Goal: Task Accomplishment & Management: Use online tool/utility

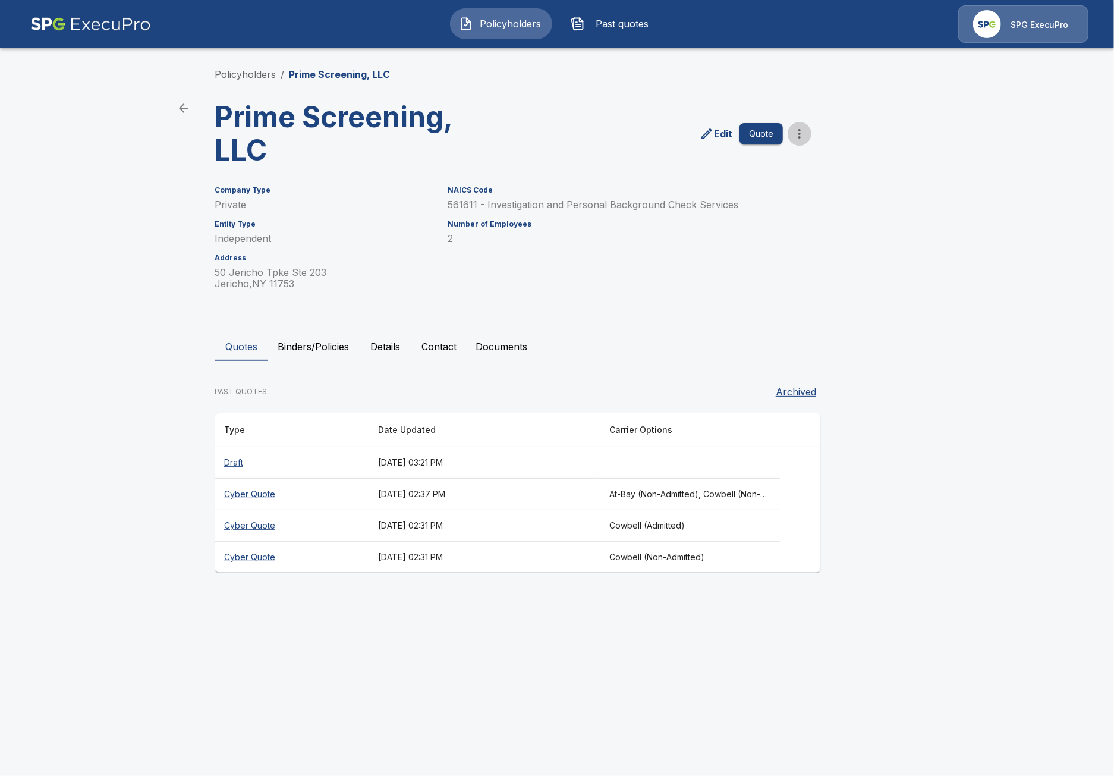
click at [805, 137] on icon "more" at bounding box center [799, 134] width 14 height 14
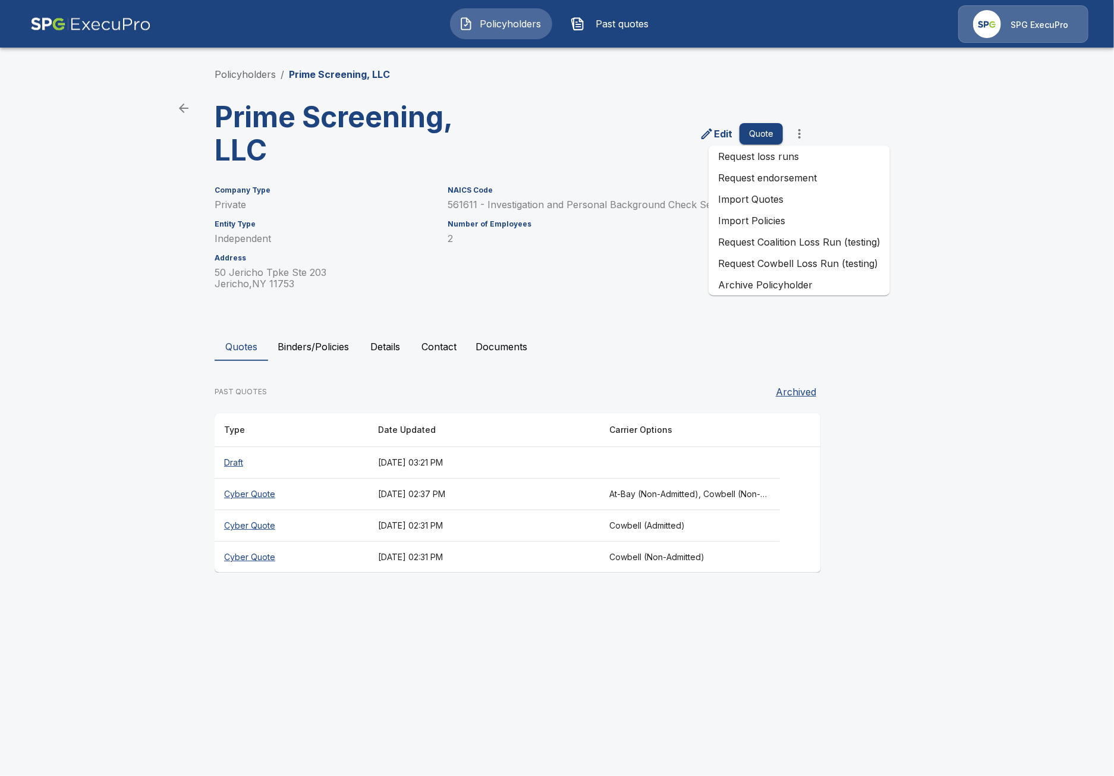
click at [809, 200] on li "Import Quotes" at bounding box center [798, 198] width 181 height 21
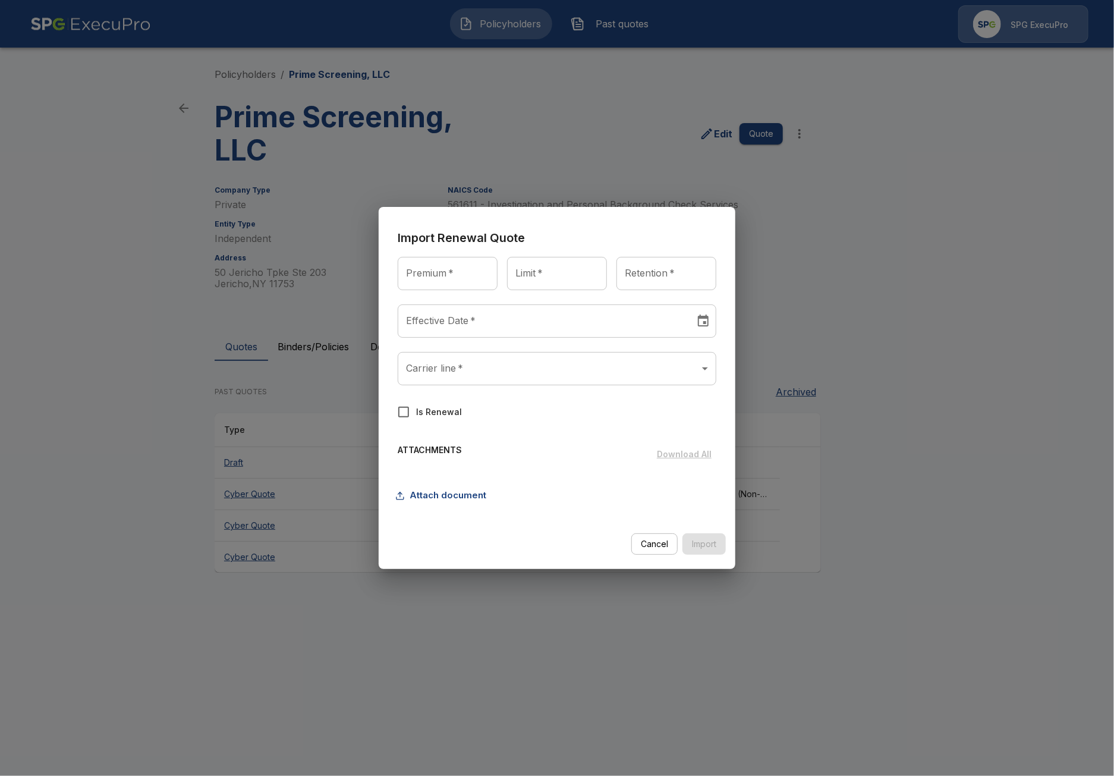
click at [464, 379] on body "Policyholders Past quotes SPG ExecuPro Policyholders / Prime Screening, LLC Pri…" at bounding box center [557, 297] width 1114 height 595
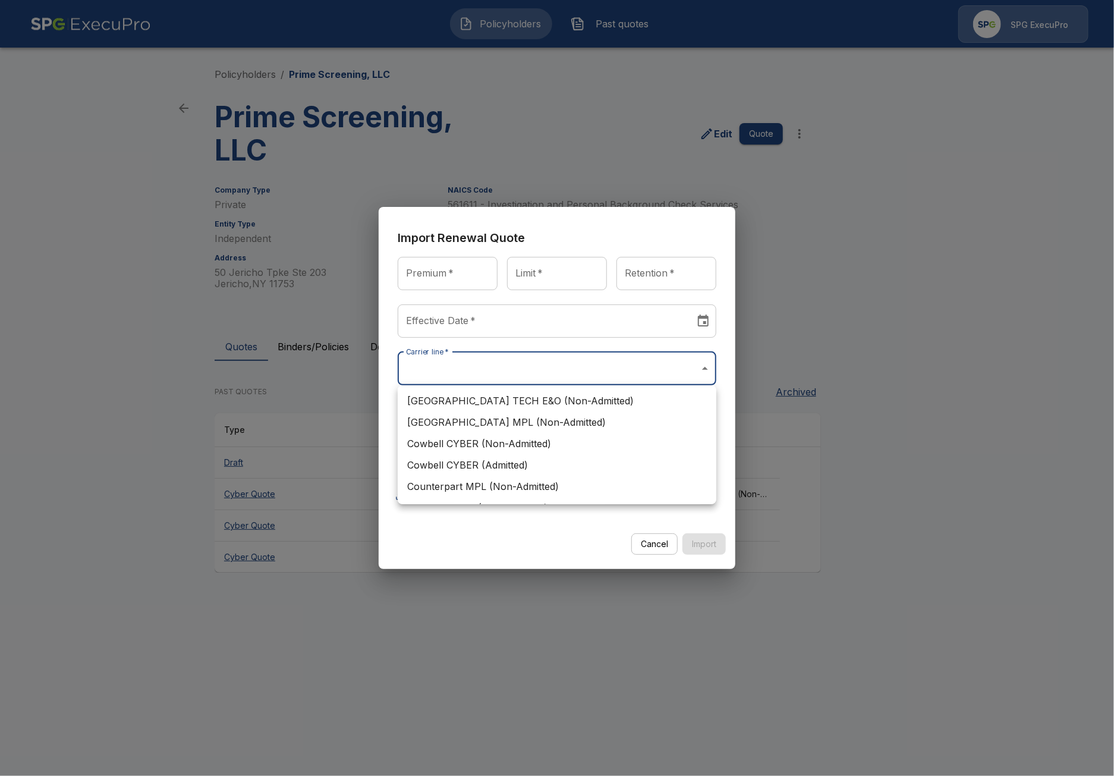
click at [942, 436] on div at bounding box center [557, 388] width 1114 height 776
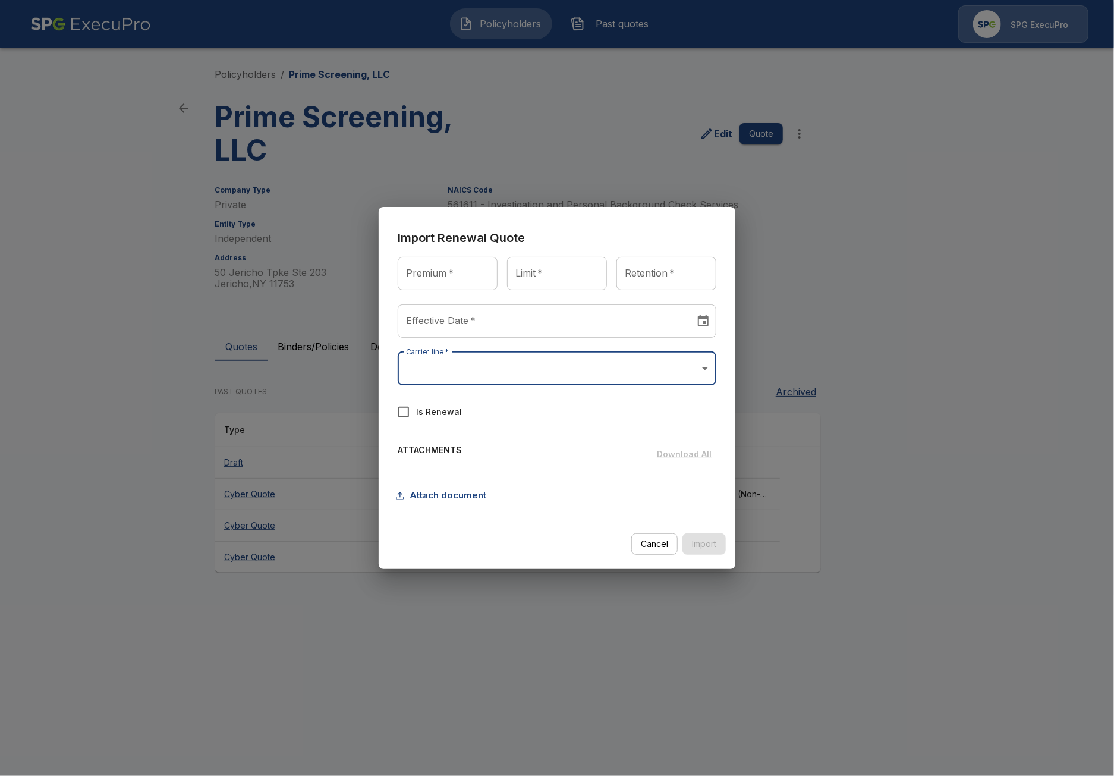
click at [893, 431] on div "Import Renewal Quote Premium   * Premium   * Limit   * Limit   * Retention   * …" at bounding box center [557, 388] width 1114 height 776
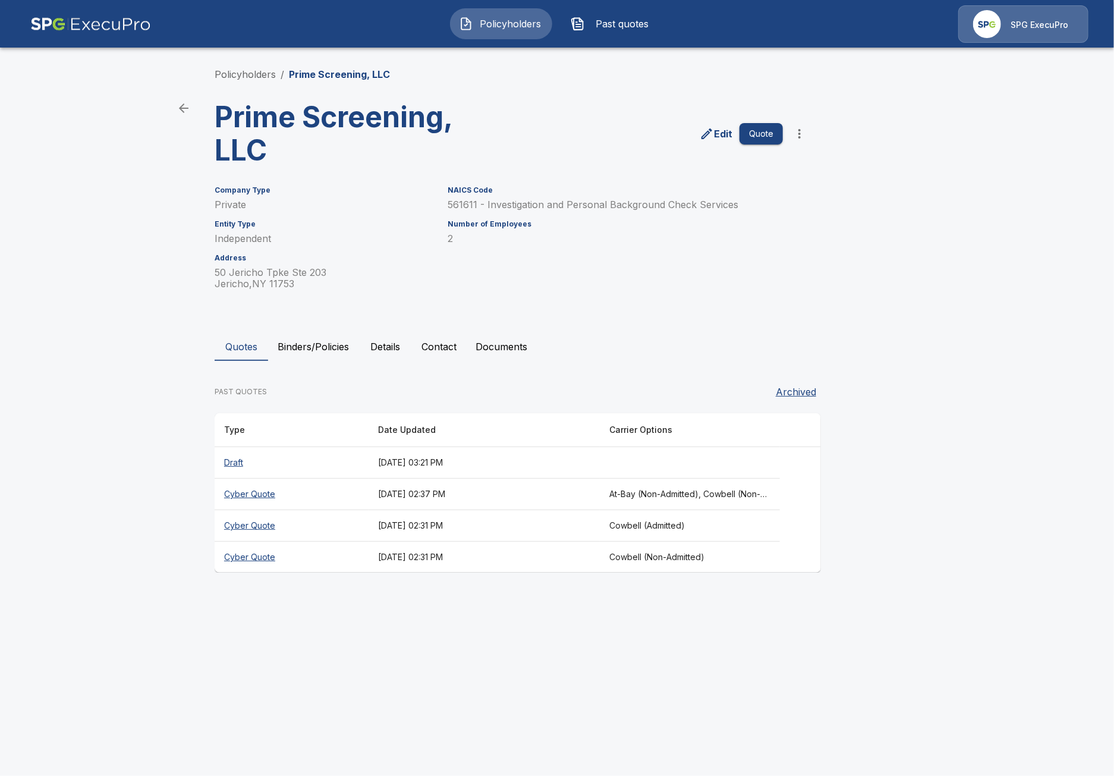
click at [323, 344] on button "Binders/Policies" at bounding box center [313, 346] width 90 height 29
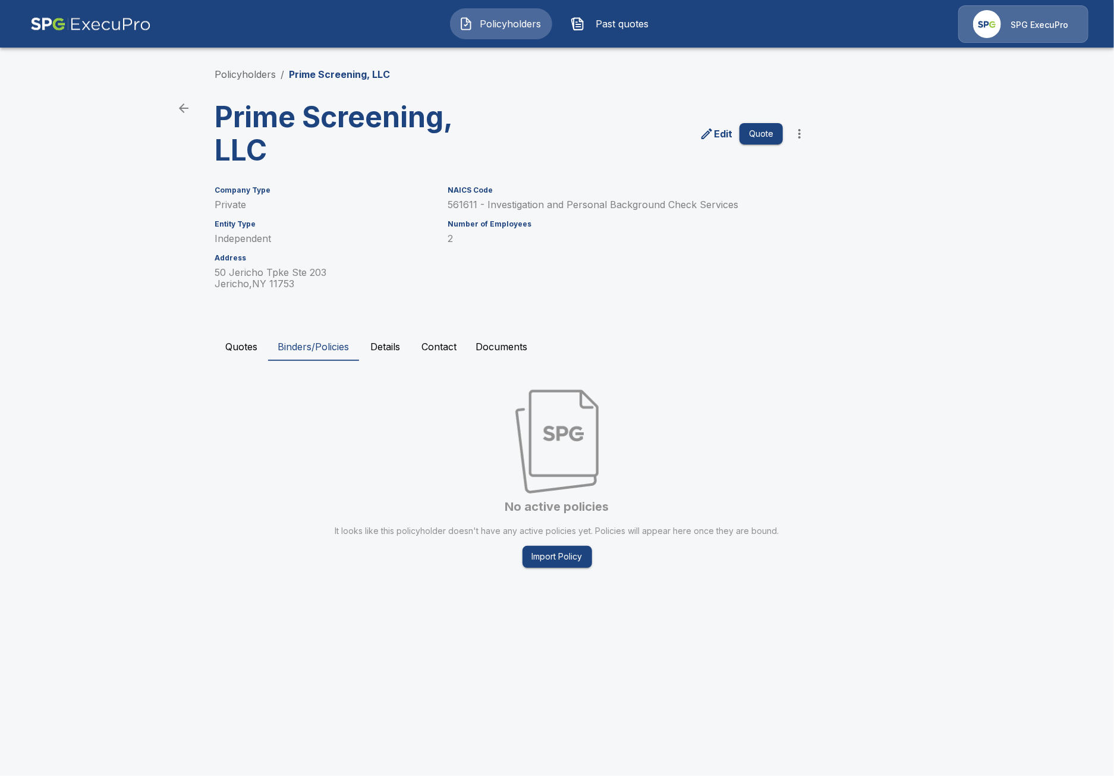
click at [240, 349] on button "Quotes" at bounding box center [241, 346] width 53 height 29
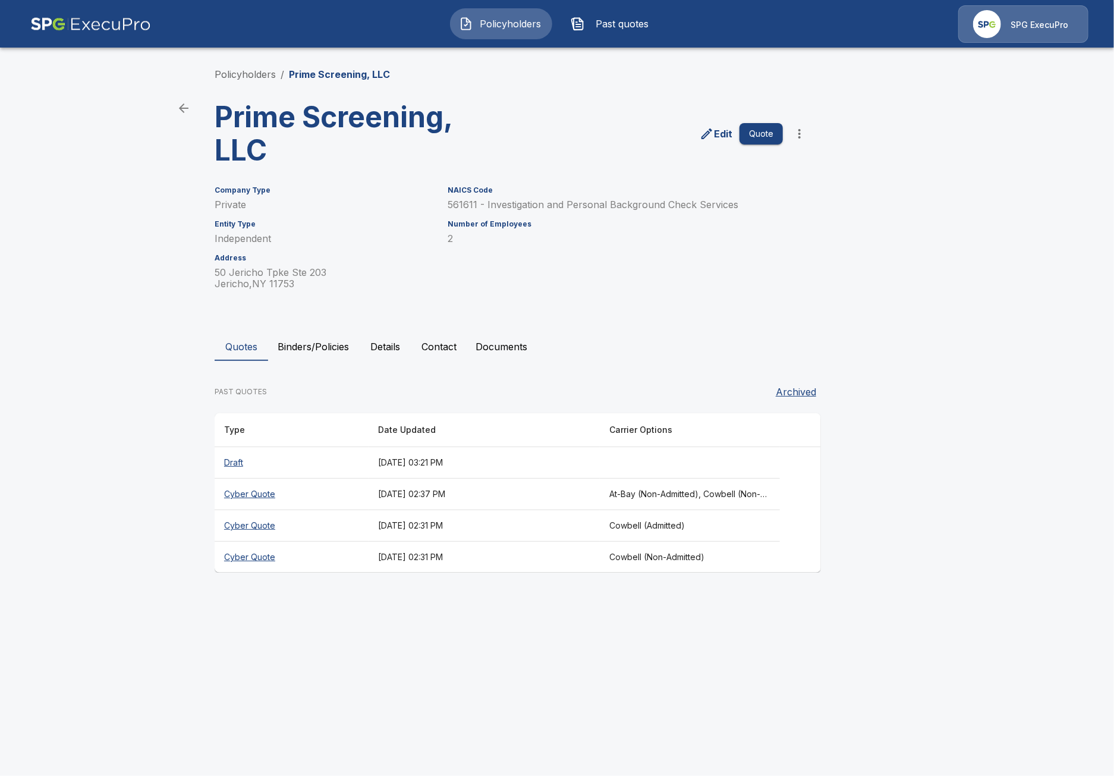
drag, startPoint x: 532, startPoint y: 645, endPoint x: 698, endPoint y: 302, distance: 380.6
click at [542, 595] on html "Policyholders Past quotes SPG ExecuPro Policyholders / Prime Screening, LLC Pri…" at bounding box center [557, 297] width 1114 height 595
click at [802, 123] on button "more" at bounding box center [799, 134] width 24 height 24
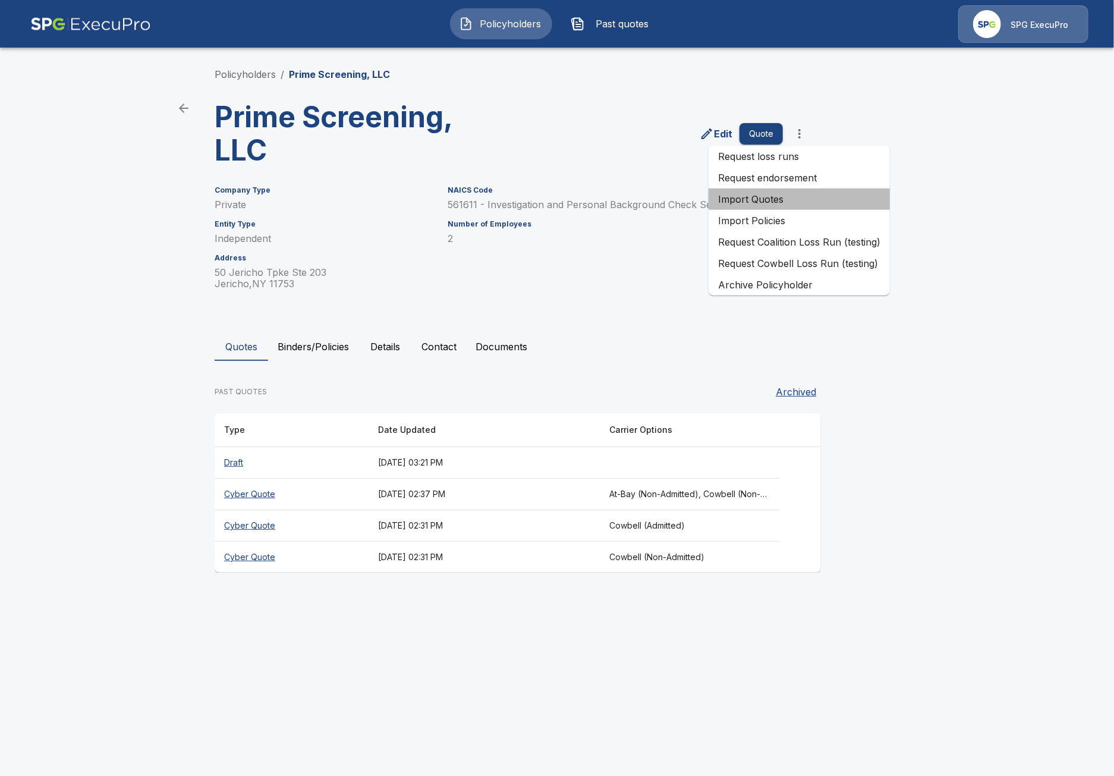
click at [801, 196] on li "Import Quotes" at bounding box center [798, 198] width 181 height 21
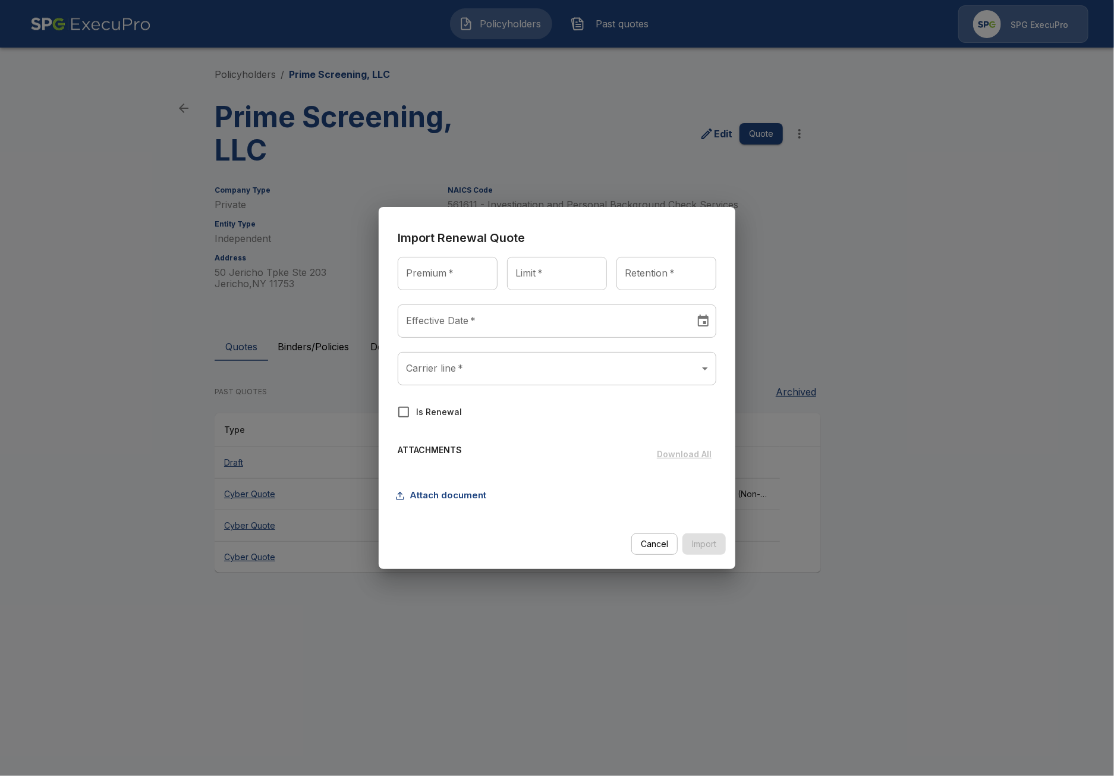
click at [570, 381] on body "Policyholders Past quotes SPG ExecuPro Policyholders / Prime Screening, LLC Pri…" at bounding box center [557, 297] width 1114 height 595
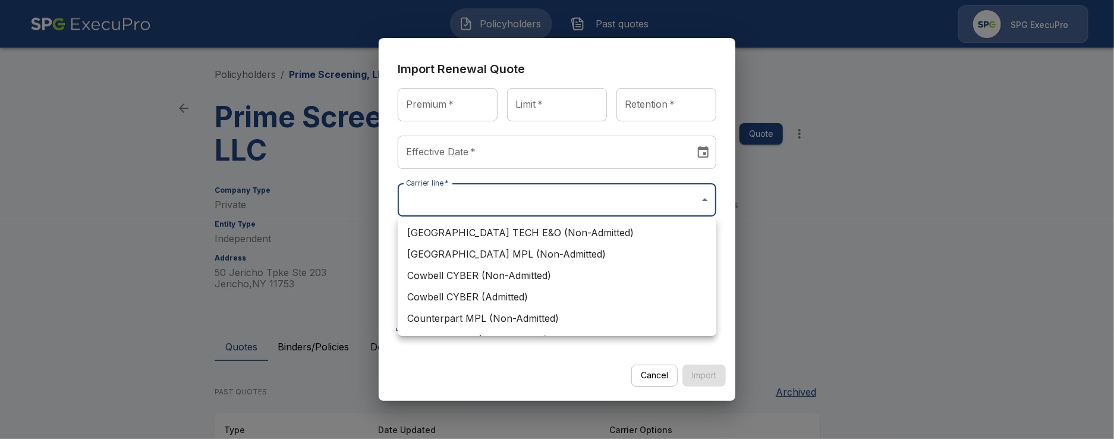
click at [824, 291] on div at bounding box center [557, 219] width 1114 height 439
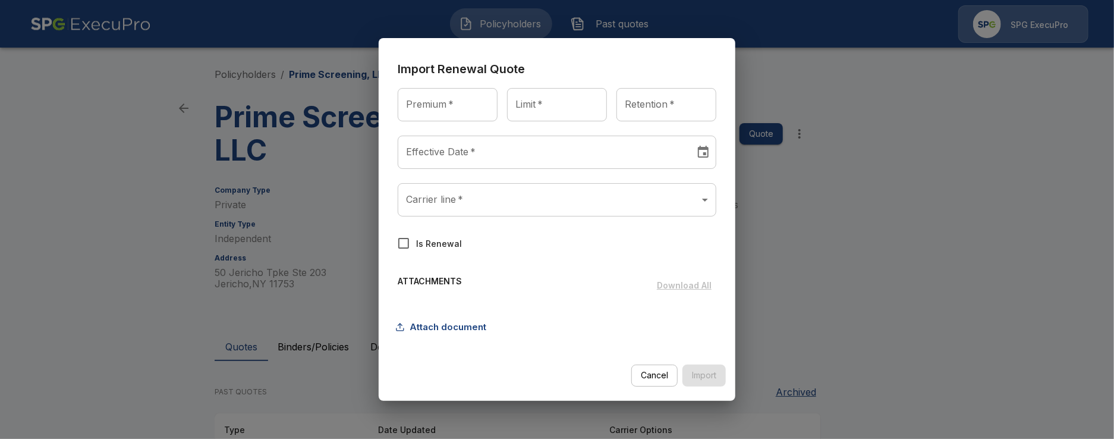
click at [941, 353] on div "Import Renewal Quote Premium   * Premium   * Limit   * Limit   * Retention   * …" at bounding box center [557, 219] width 1114 height 439
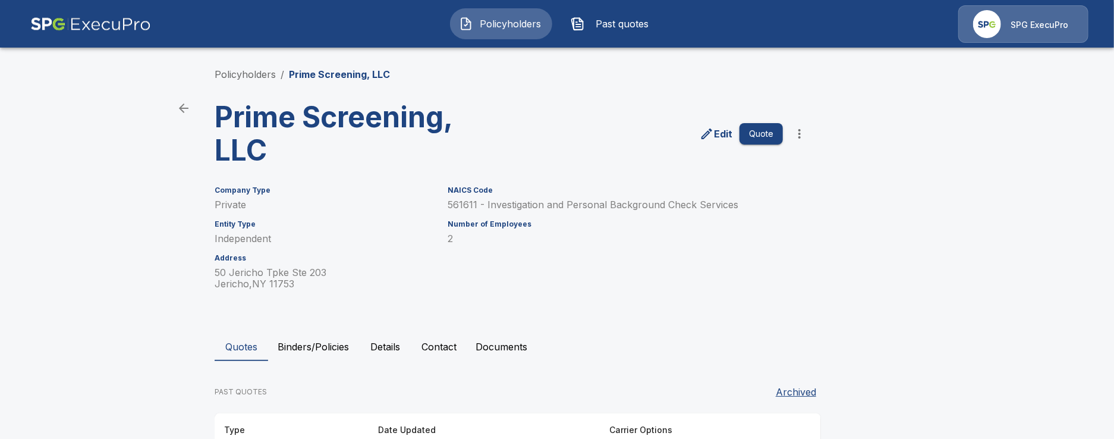
click at [109, 221] on main "Policyholders / Prime Screening, LLC Prime Screening, LLC Edit Quote Company Ty…" at bounding box center [557, 297] width 1114 height 595
click at [795, 134] on icon "more" at bounding box center [799, 134] width 14 height 14
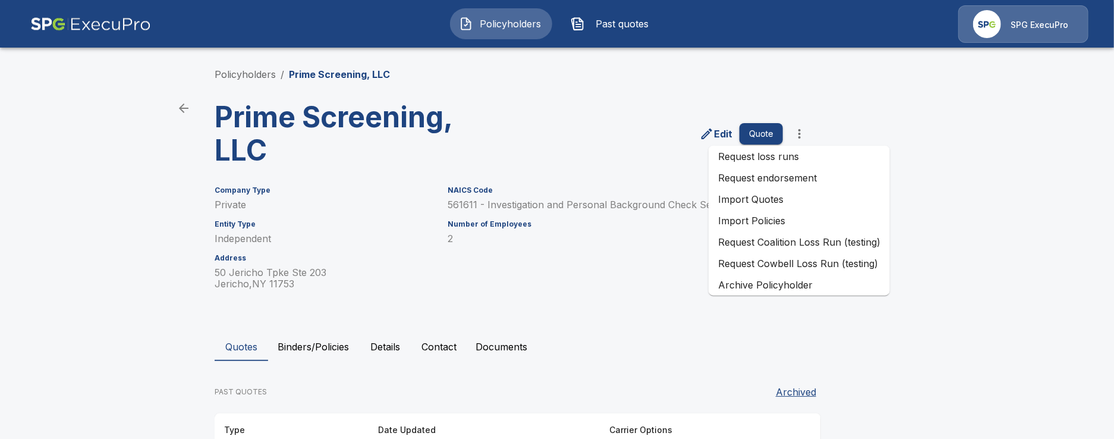
click at [859, 194] on li "Import Quotes" at bounding box center [798, 198] width 181 height 21
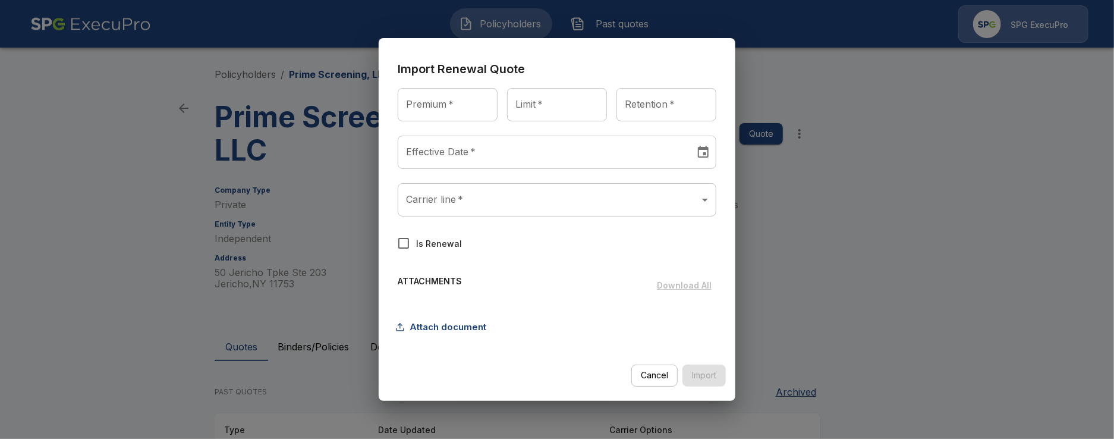
click at [656, 197] on body "Policyholders Past quotes SPG ExecuPro Policyholders / Prime Screening, LLC Pri…" at bounding box center [557, 297] width 1114 height 595
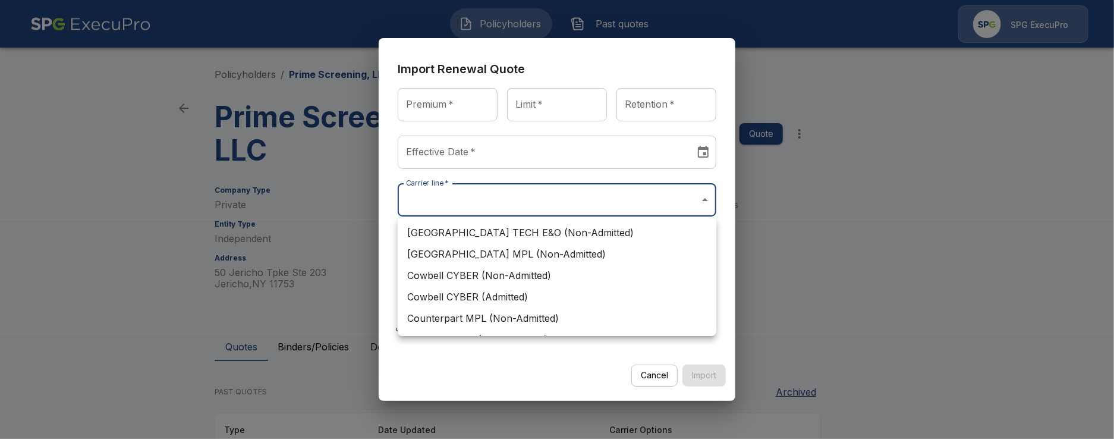
click at [924, 282] on div at bounding box center [557, 219] width 1114 height 439
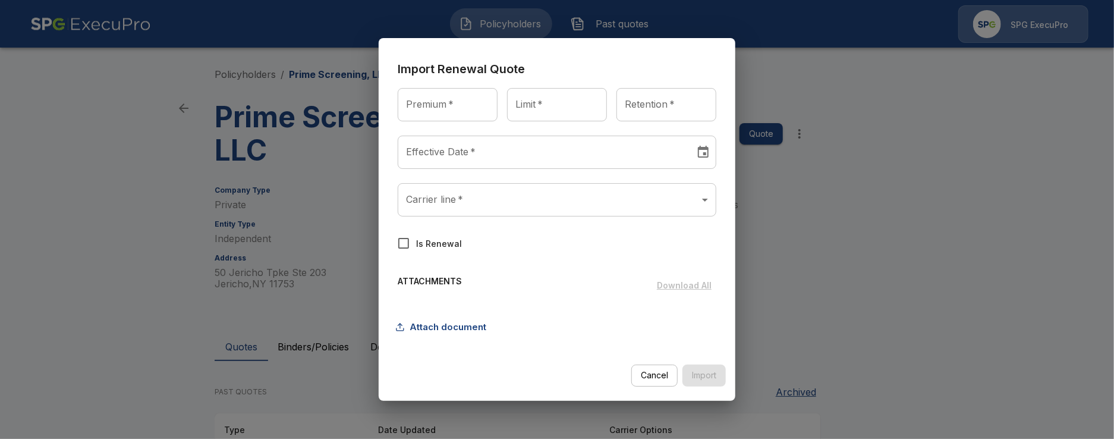
click at [923, 282] on div "Import Renewal Quote Premium   * Premium   * Limit   * Limit   * Retention   * …" at bounding box center [557, 219] width 1114 height 439
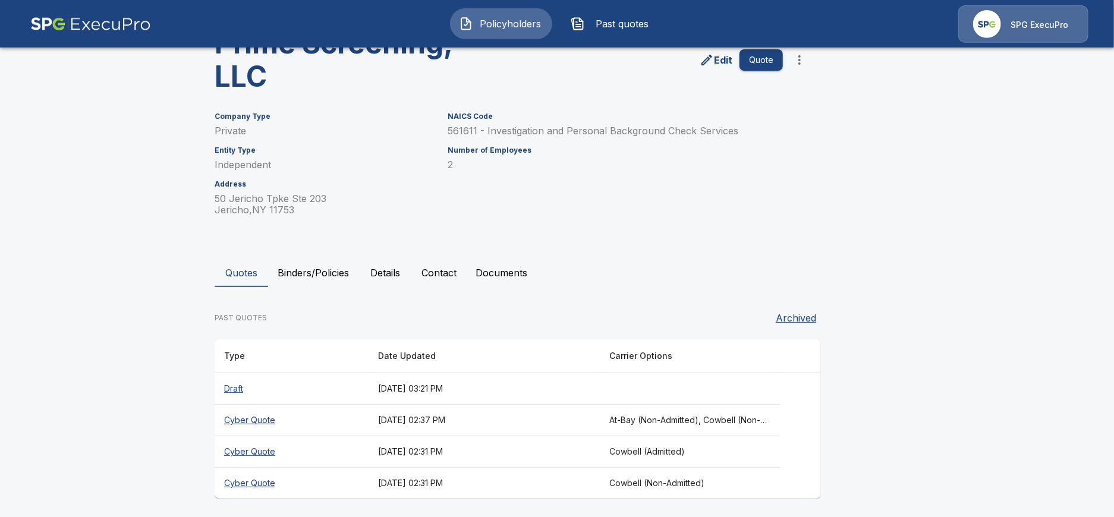
scroll to position [77, 0]
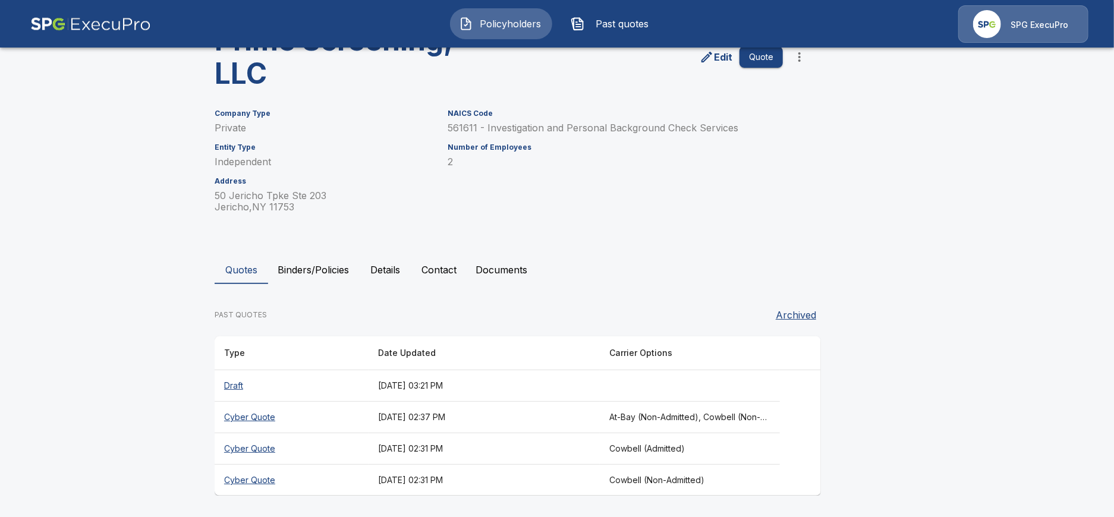
click at [653, 417] on th "At-Bay (Non-Admitted), Cowbell (Non-Admitted), Cowbell (Admitted), Corvus Cyber…" at bounding box center [690, 417] width 180 height 31
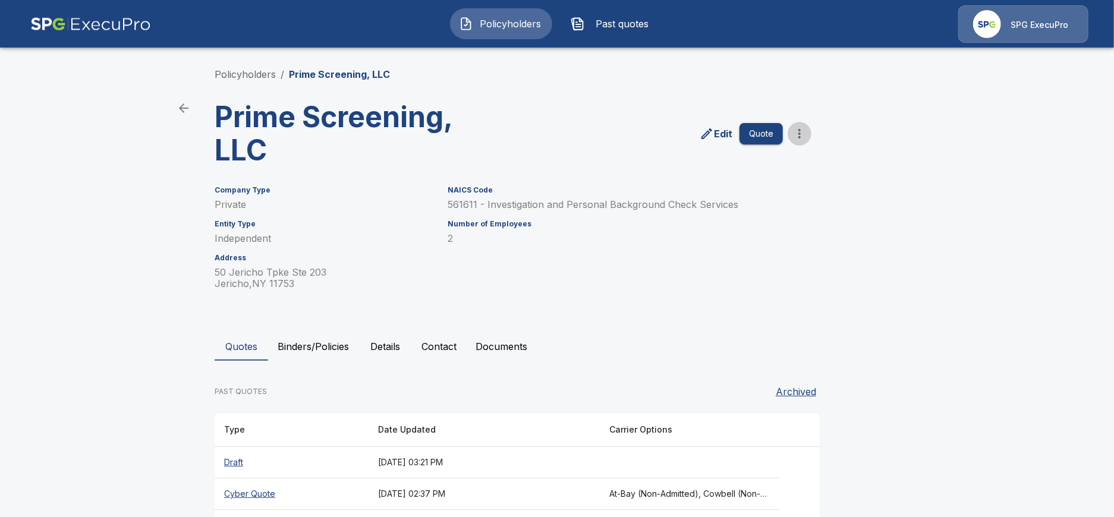
click at [800, 131] on icon "more" at bounding box center [799, 134] width 2 height 10
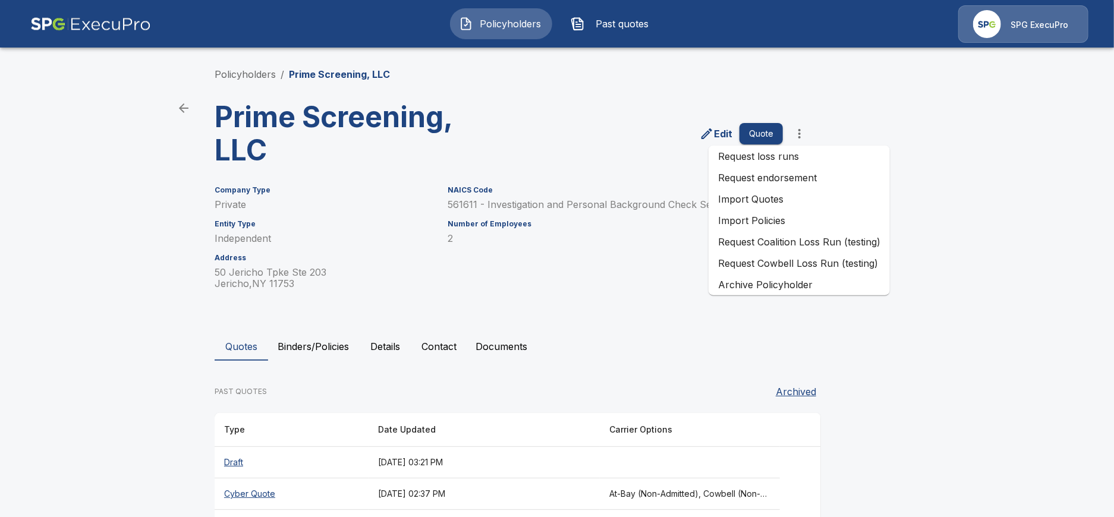
click at [781, 219] on li "Import Policies" at bounding box center [798, 220] width 181 height 21
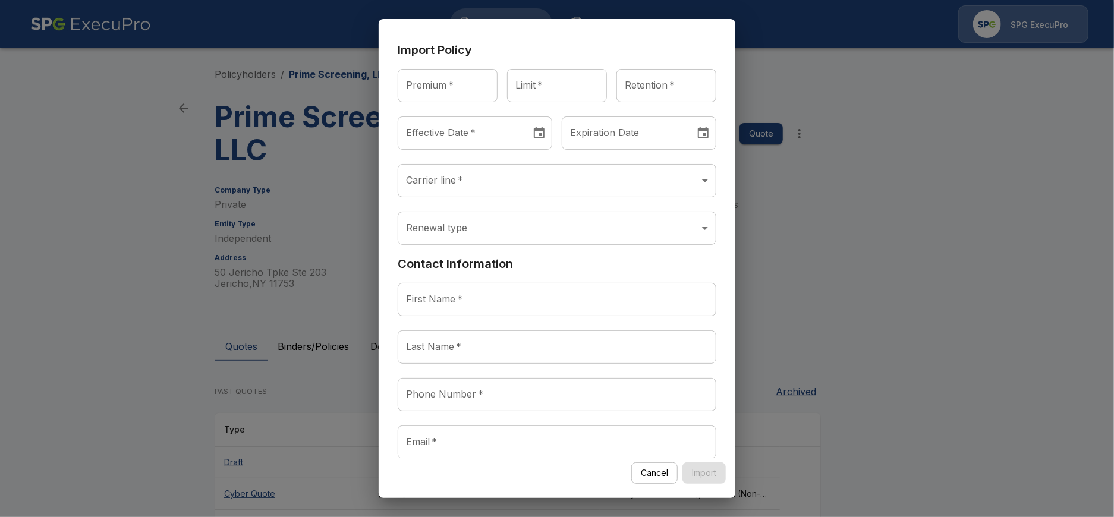
click at [620, 182] on body "Policyholders Past quotes SPG ExecuPro Policyholders / Prime Screening, LLC Pri…" at bounding box center [557, 297] width 1114 height 595
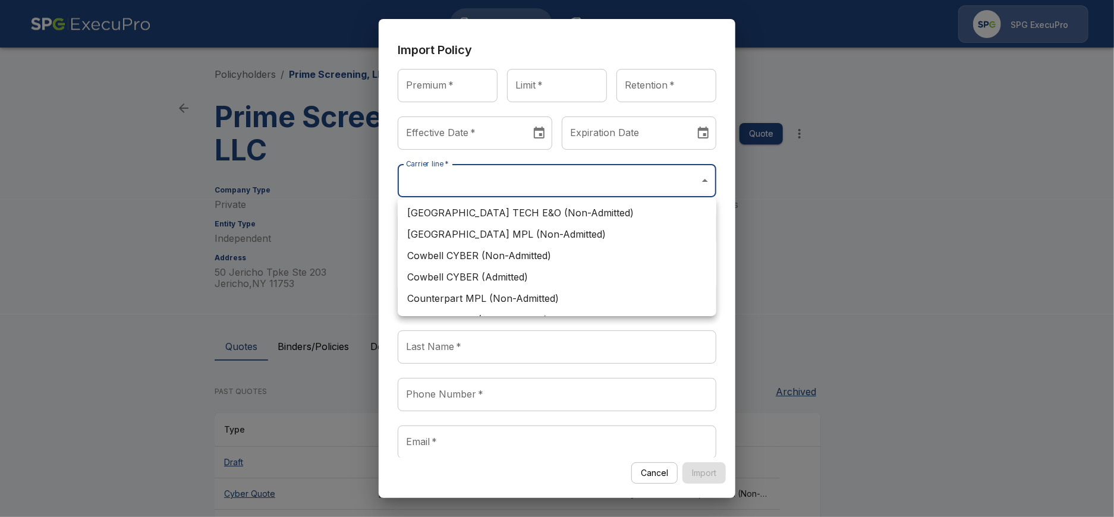
click at [854, 247] on div at bounding box center [557, 258] width 1114 height 517
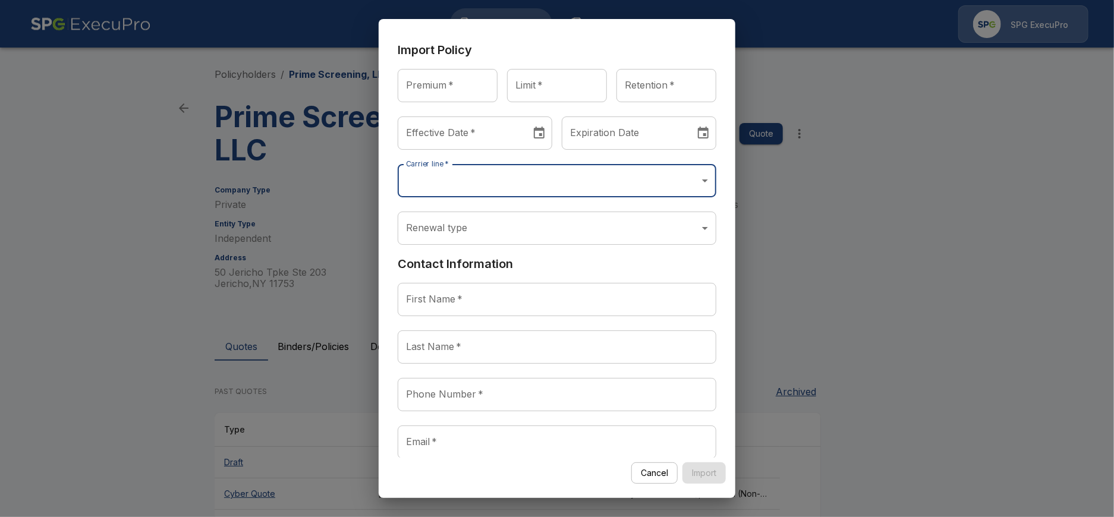
click at [811, 232] on div "Import Policy Premium   * Premium   * Limit   * Limit   * Retention   * Retenti…" at bounding box center [557, 258] width 1114 height 517
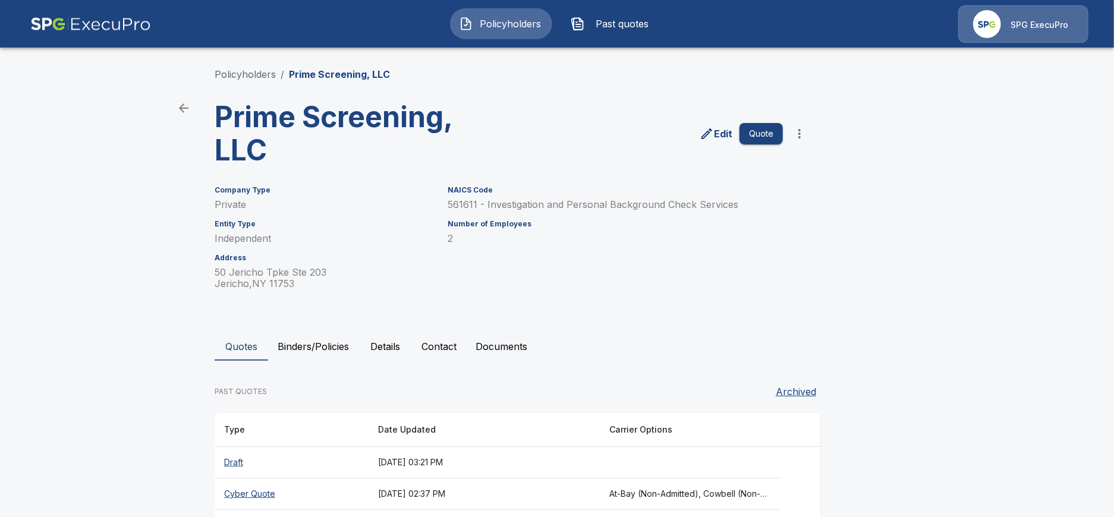
drag, startPoint x: 804, startPoint y: 133, endPoint x: 807, endPoint y: 143, distance: 11.1
click at [805, 133] on icon "more" at bounding box center [799, 134] width 14 height 14
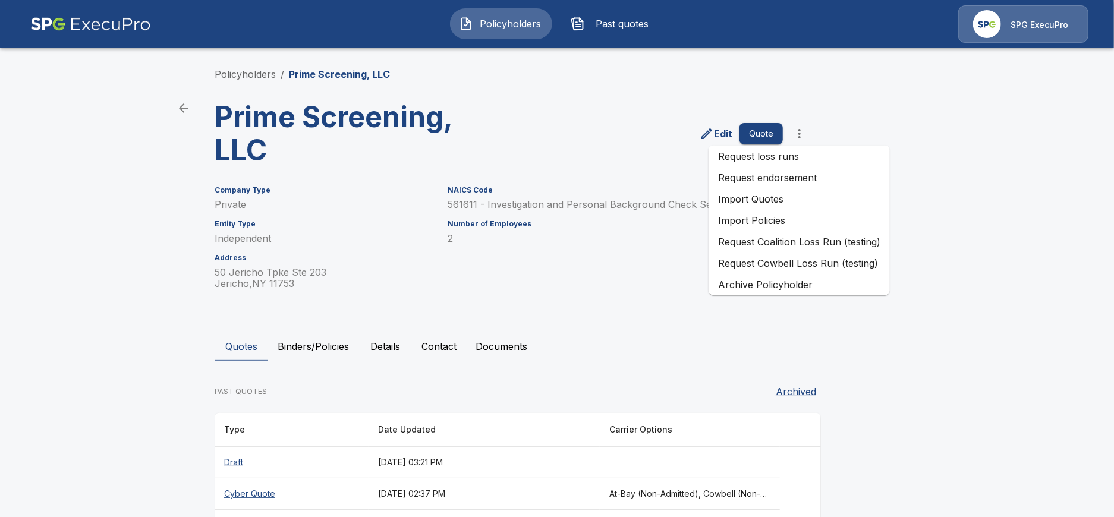
click at [816, 201] on li "Import Quotes" at bounding box center [798, 198] width 181 height 21
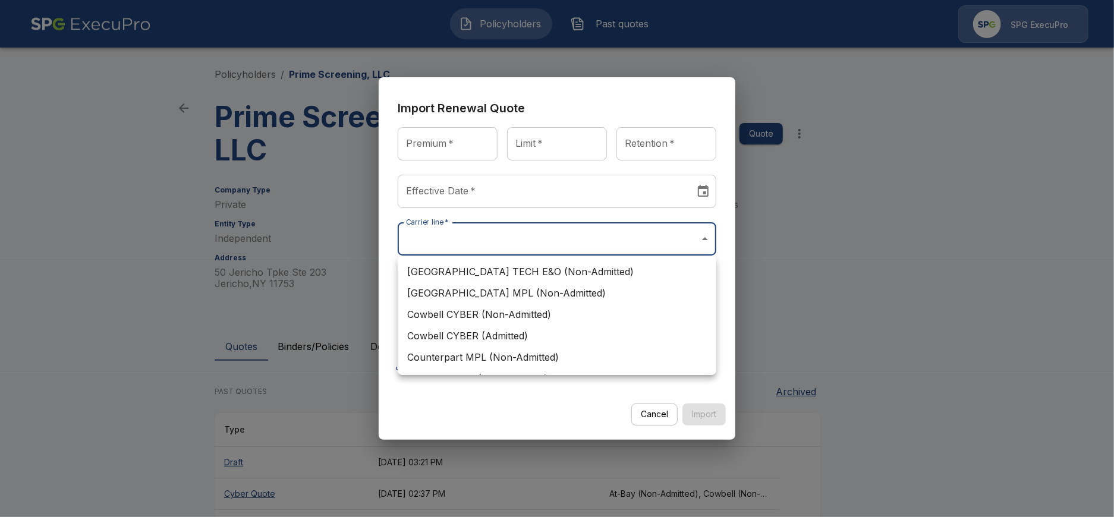
click at [603, 237] on body "Policyholders Past quotes SPG ExecuPro Policyholders / Prime Screening, LLC Pri…" at bounding box center [557, 297] width 1114 height 595
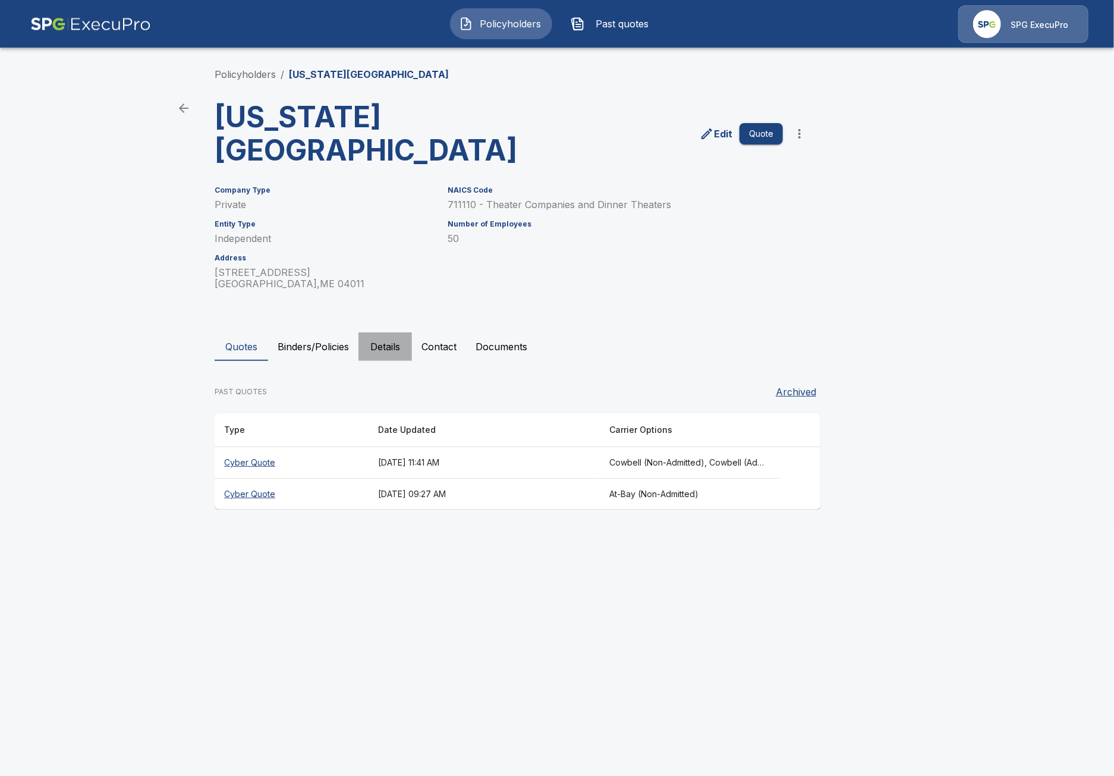
click at [386, 351] on button "Details" at bounding box center [384, 346] width 53 height 29
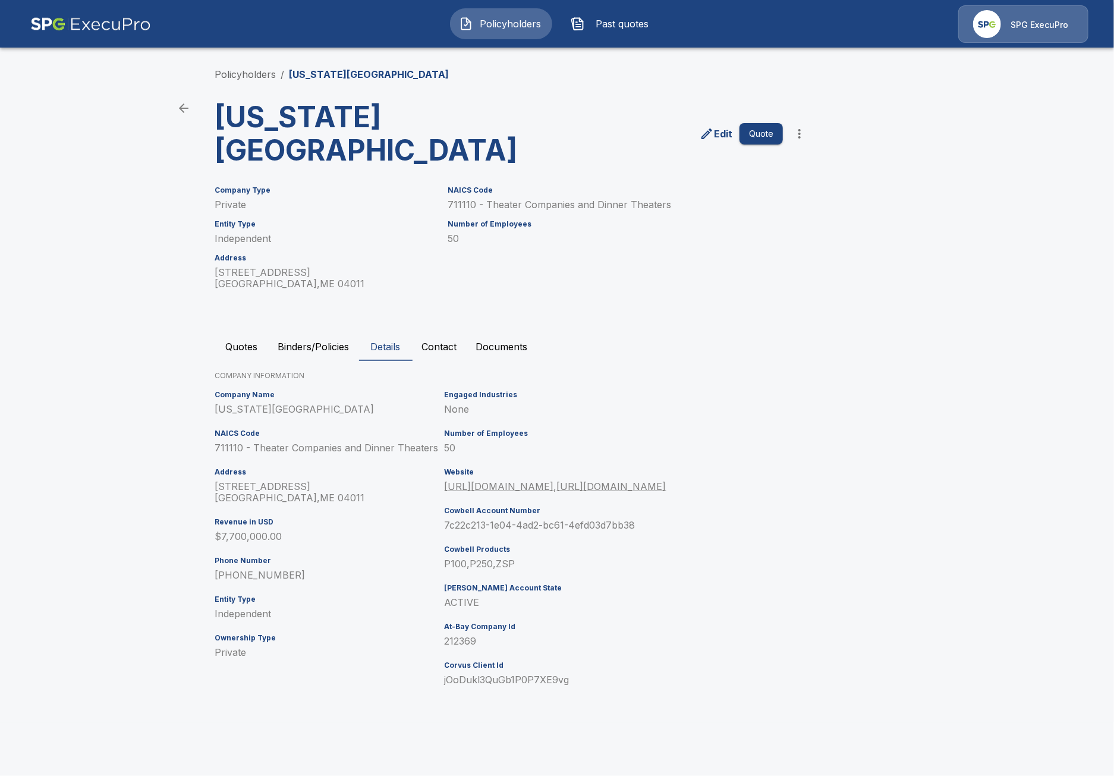
click at [462, 645] on p "212369" at bounding box center [586, 640] width 282 height 11
copy p "212369"
click at [209, 352] on div "Policyholders / Maine State Music Theatre Maine State Music Theatre Edit Quote …" at bounding box center [556, 383] width 713 height 677
click at [234, 348] on button "Quotes" at bounding box center [241, 346] width 53 height 29
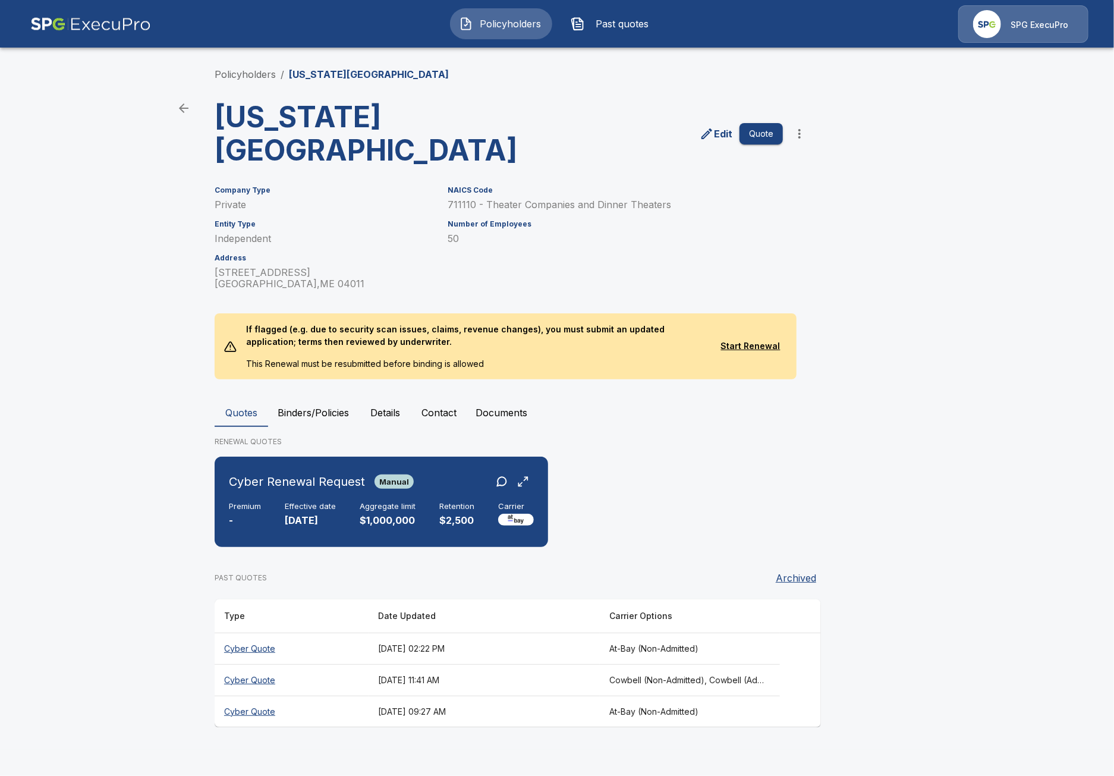
click at [302, 351] on p "If flagged (e.g. due to security scan issues, claims, revenue changes), you mus…" at bounding box center [475, 335] width 477 height 44
click at [298, 409] on button "Binders/Policies" at bounding box center [313, 412] width 90 height 29
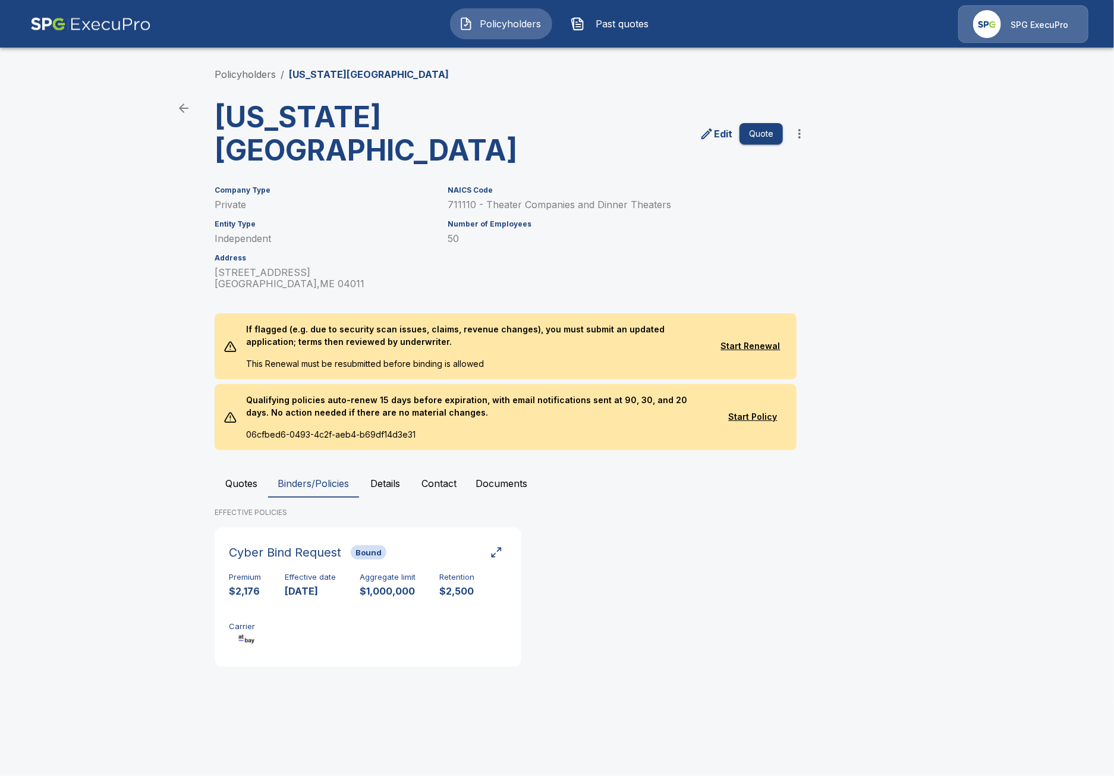
click at [246, 479] on button "Quotes" at bounding box center [241, 483] width 53 height 29
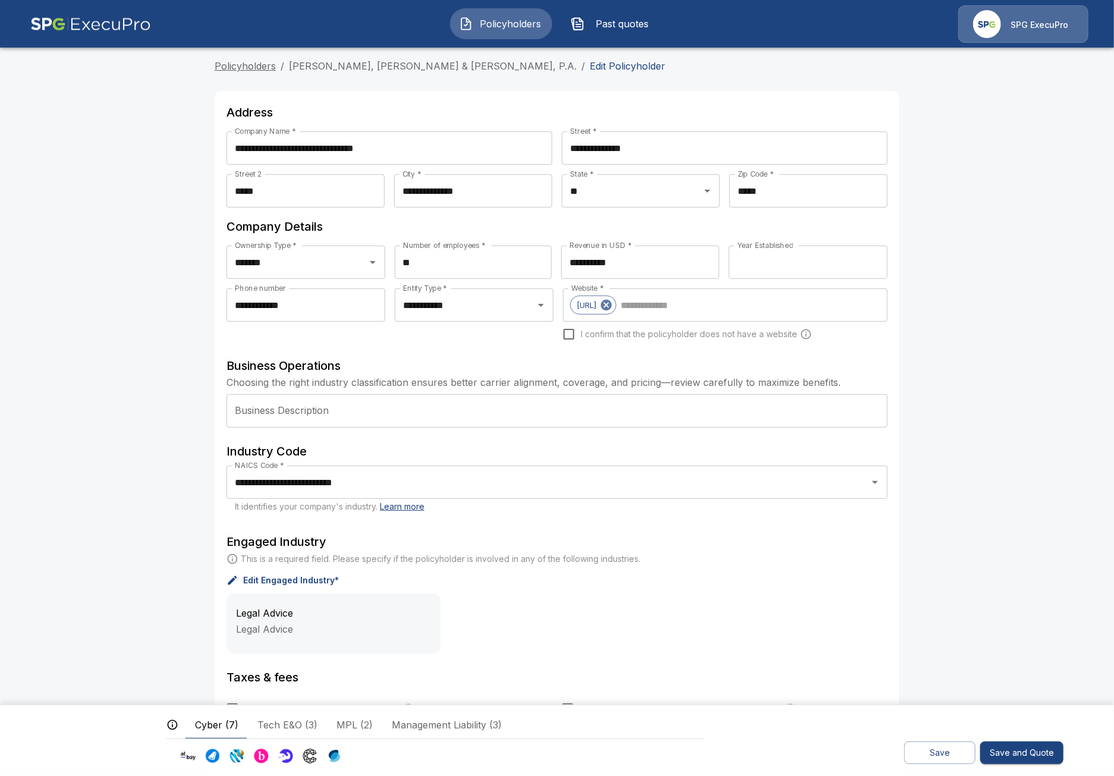
click at [244, 70] on link "Policyholders" at bounding box center [245, 66] width 61 height 12
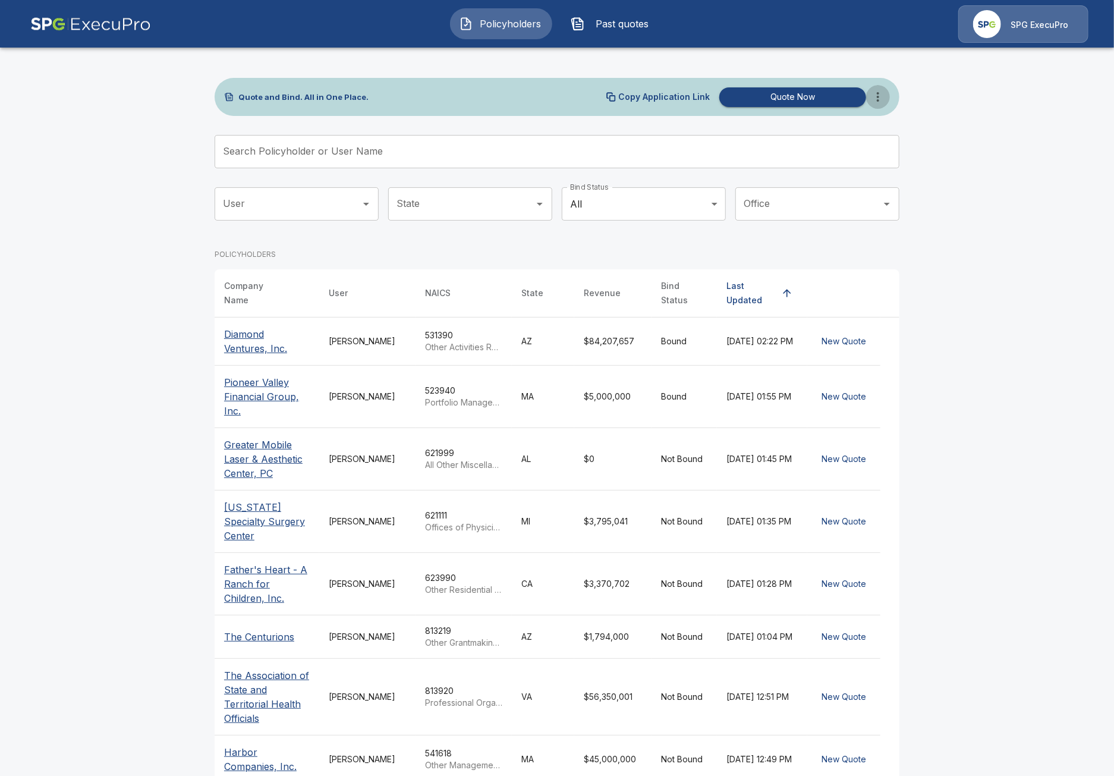
click at [875, 106] on button "more" at bounding box center [878, 97] width 24 height 24
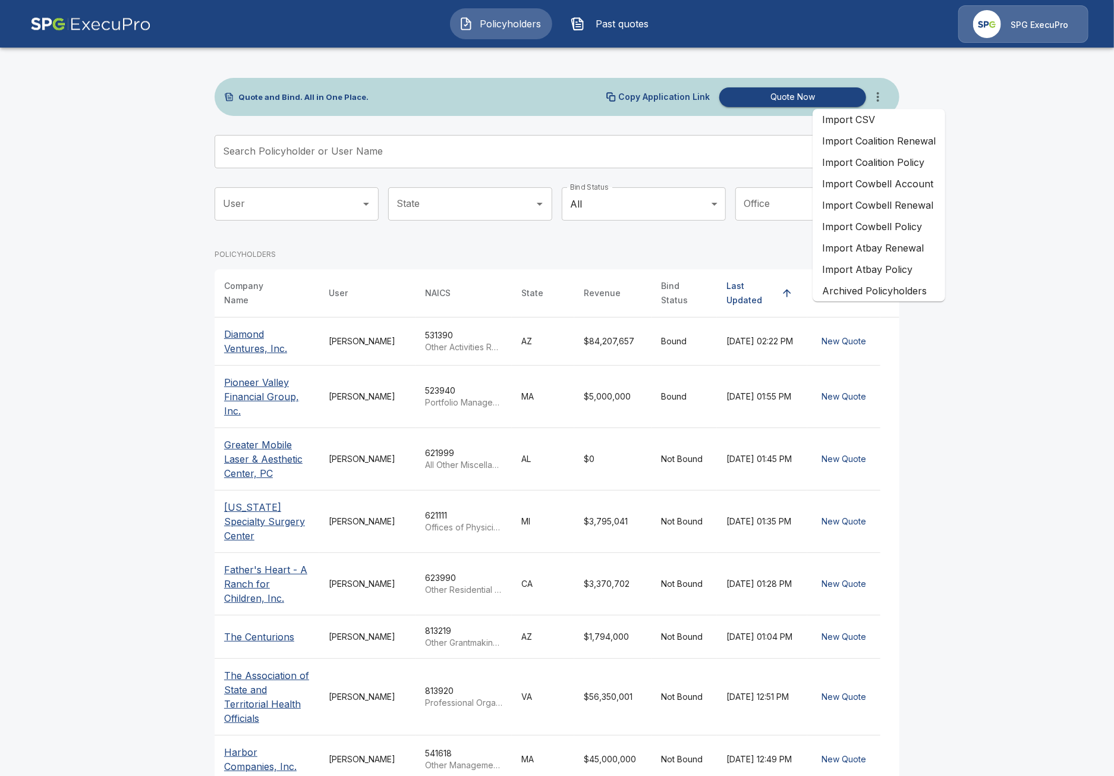
click at [910, 257] on li "Import Atbay Renewal" at bounding box center [878, 247] width 133 height 21
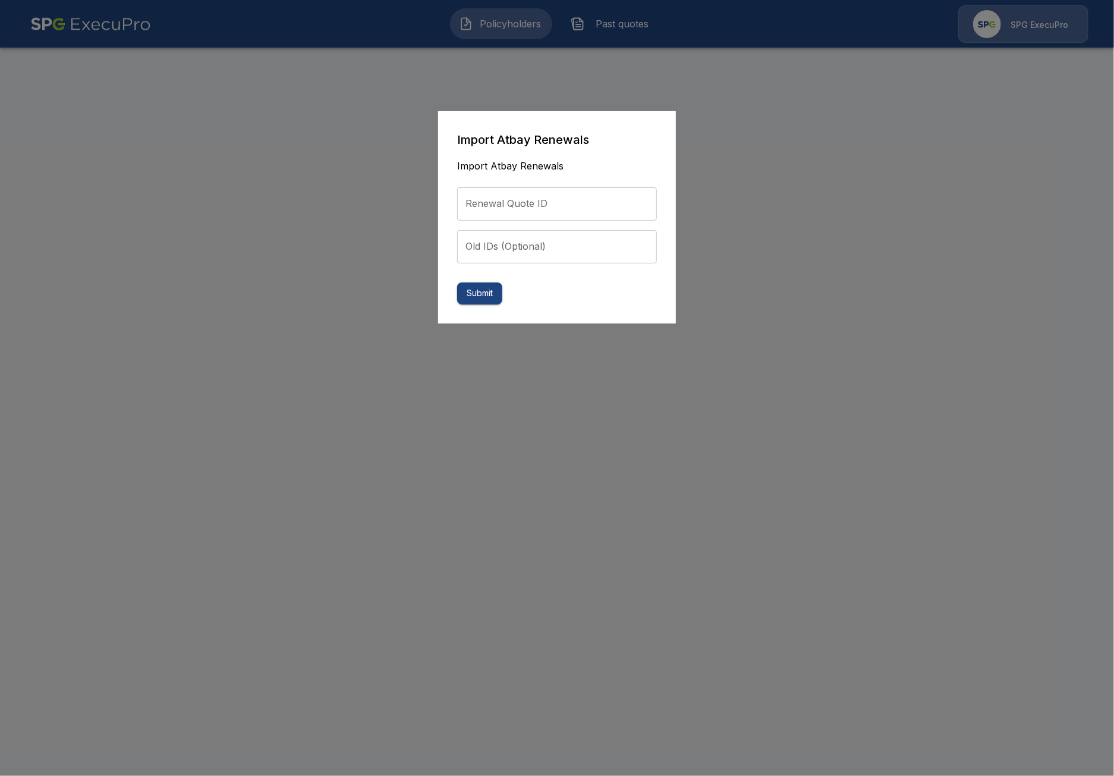
click at [515, 199] on input "Renewal Quote ID" at bounding box center [557, 203] width 200 height 33
paste input "**********"
type input "**********"
click at [481, 300] on button "Submit" at bounding box center [479, 293] width 45 height 22
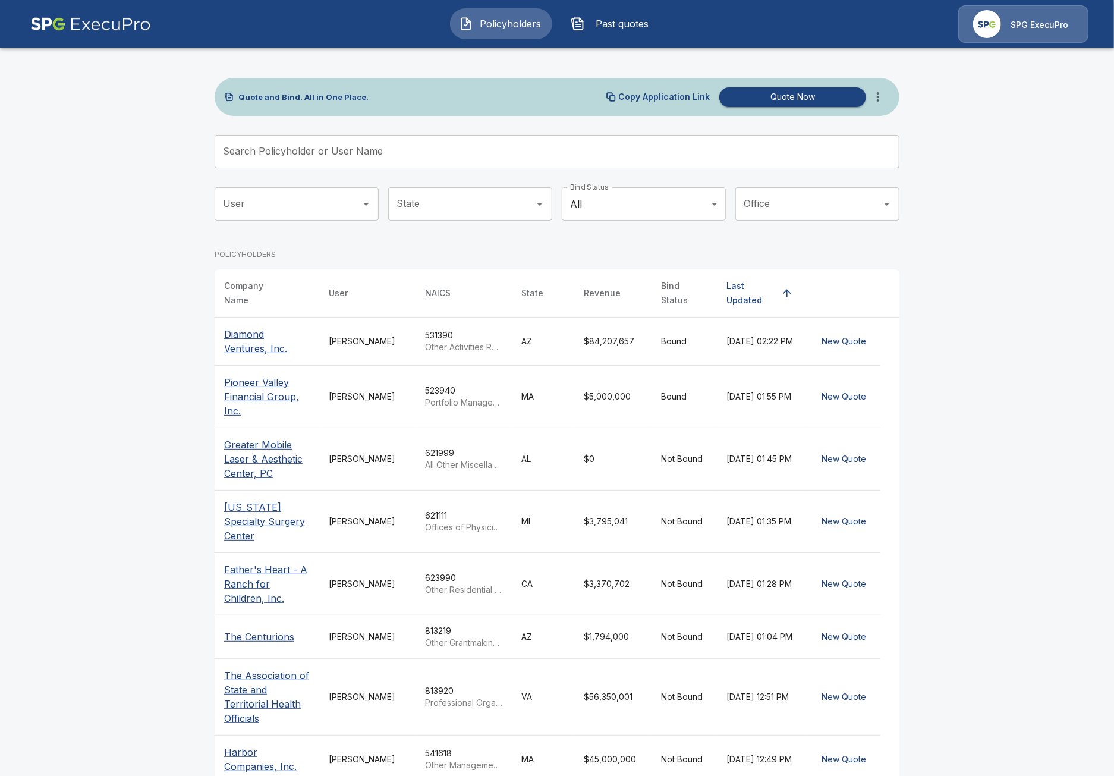
click at [643, 30] on span "Past quotes" at bounding box center [622, 24] width 65 height 14
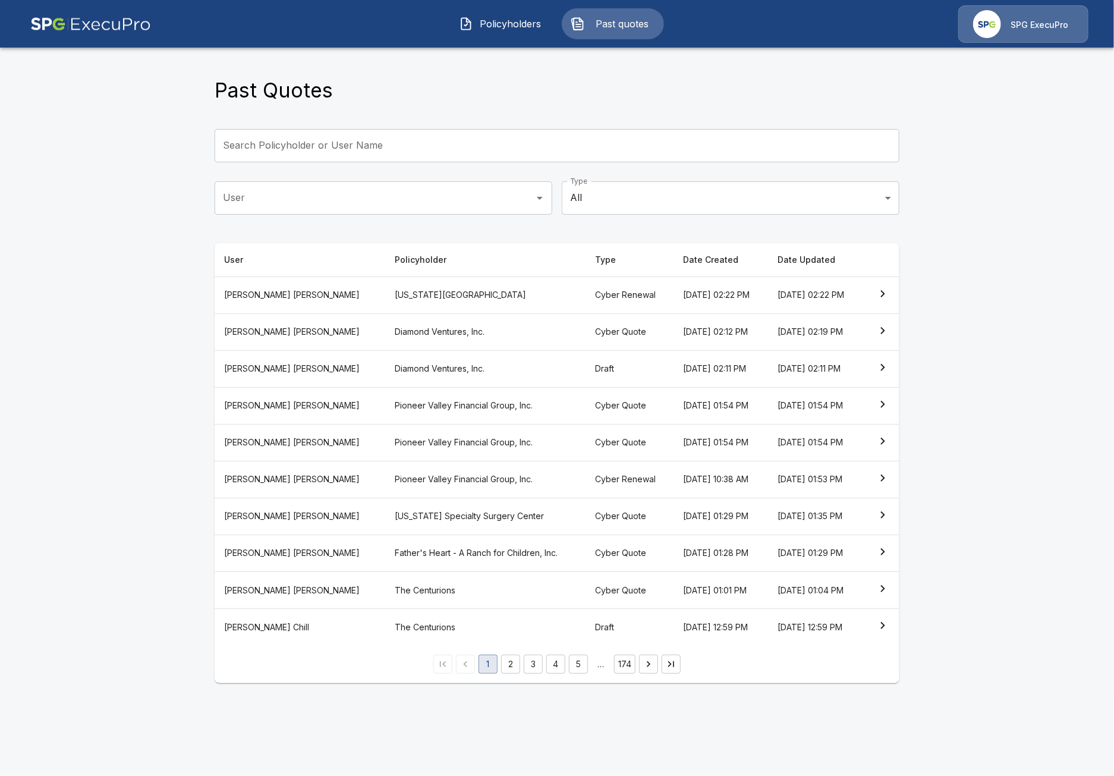
click at [426, 308] on th "[US_STATE][GEOGRAPHIC_DATA]" at bounding box center [485, 294] width 201 height 37
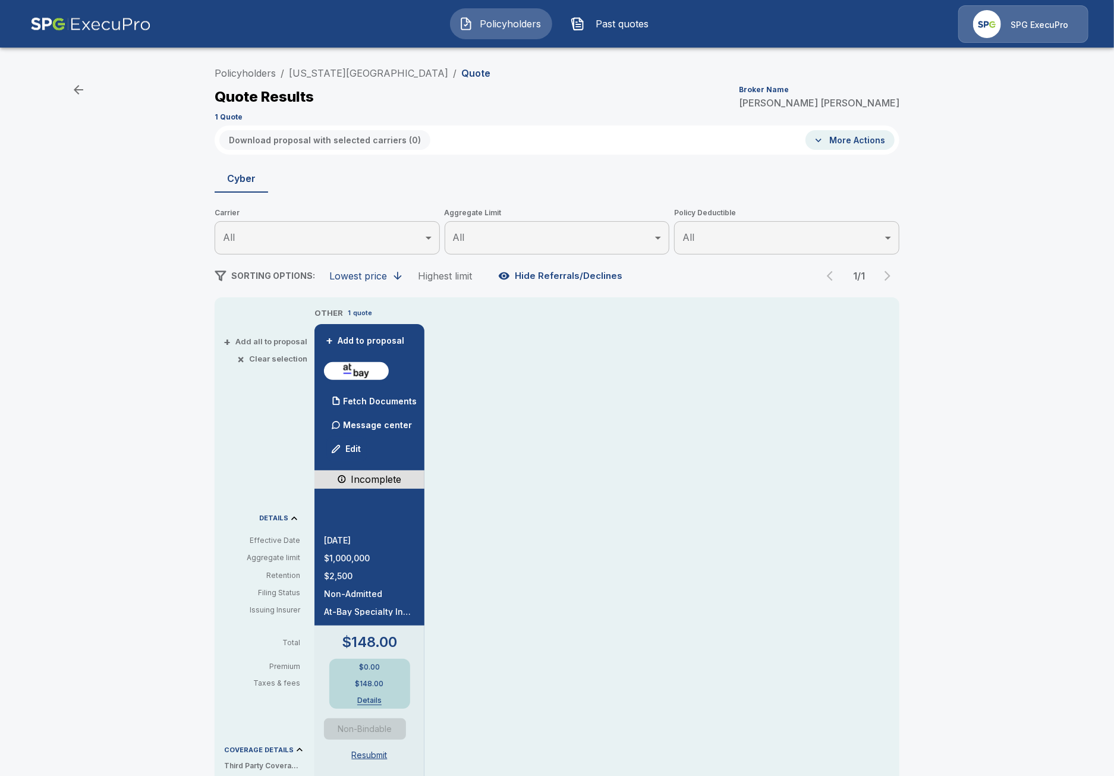
click at [115, 194] on div "Policyholders / [US_STATE] State Music Theatre / Quote Quote Results Broker Nam…" at bounding box center [557, 628] width 1114 height 1145
click at [257, 75] on link "Policyholders" at bounding box center [245, 73] width 61 height 12
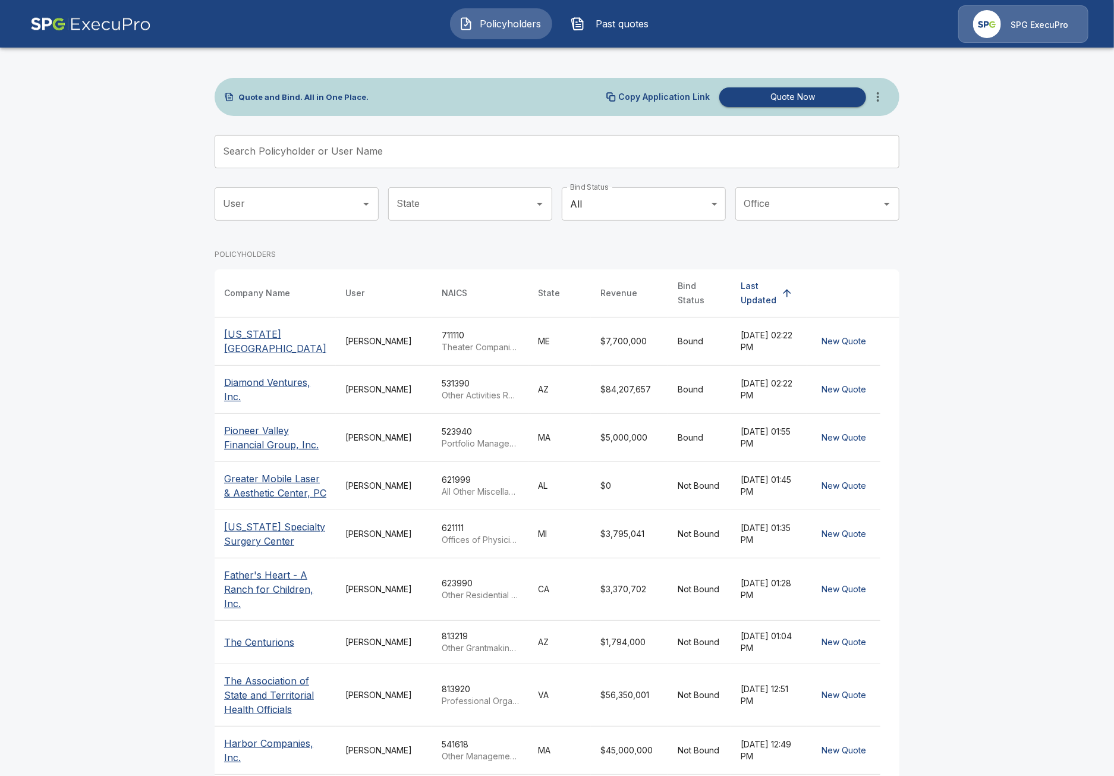
click at [462, 158] on input "Search Policyholder or User Name" at bounding box center [551, 151] width 672 height 33
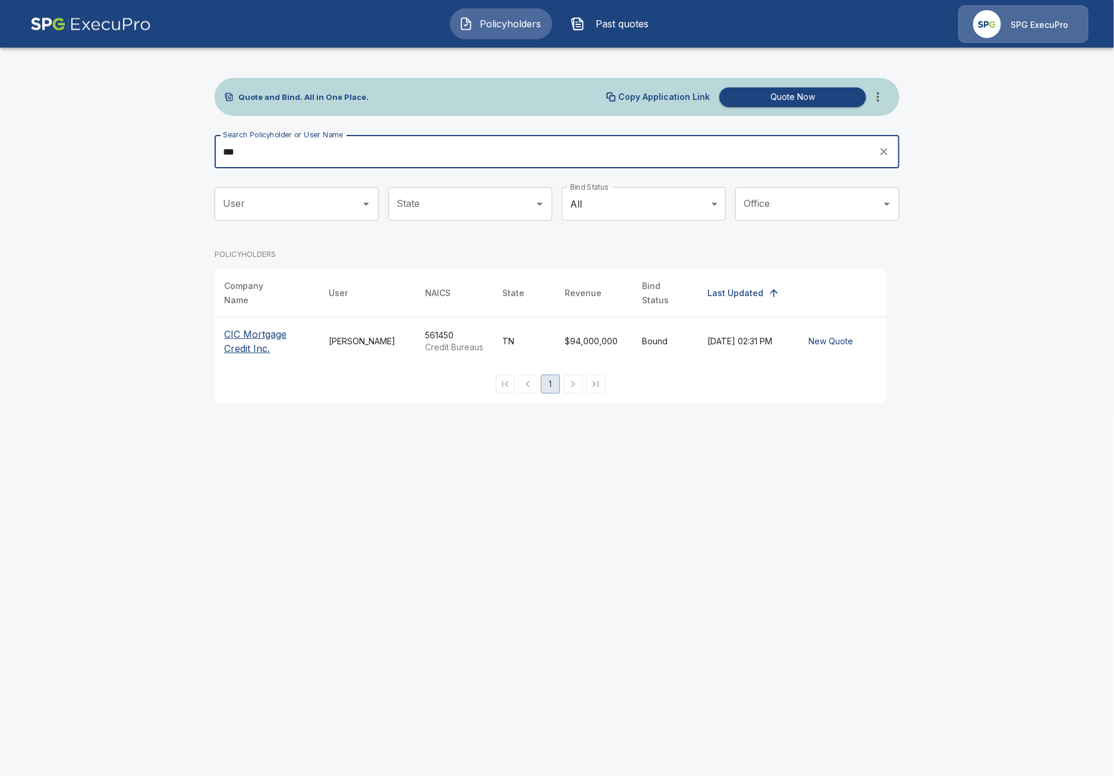
type input "***"
click at [234, 327] on p "CIC Mortgage Credit Inc." at bounding box center [267, 341] width 86 height 29
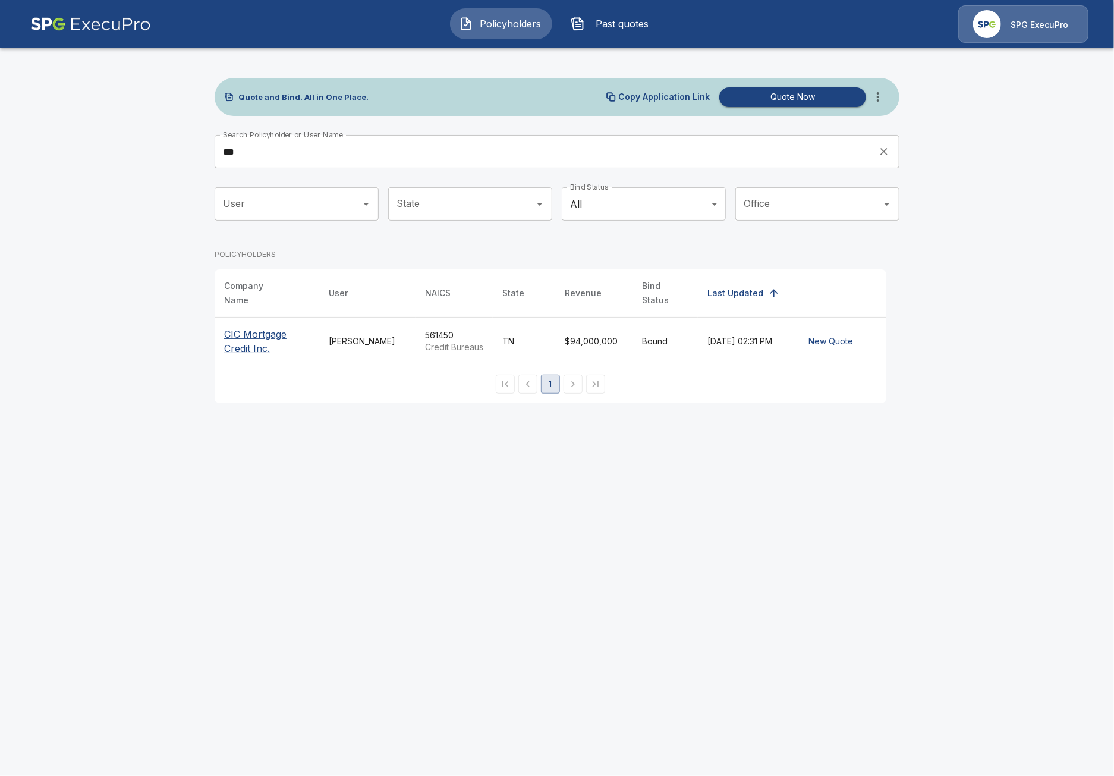
click at [403, 156] on input "***" at bounding box center [543, 151] width 656 height 33
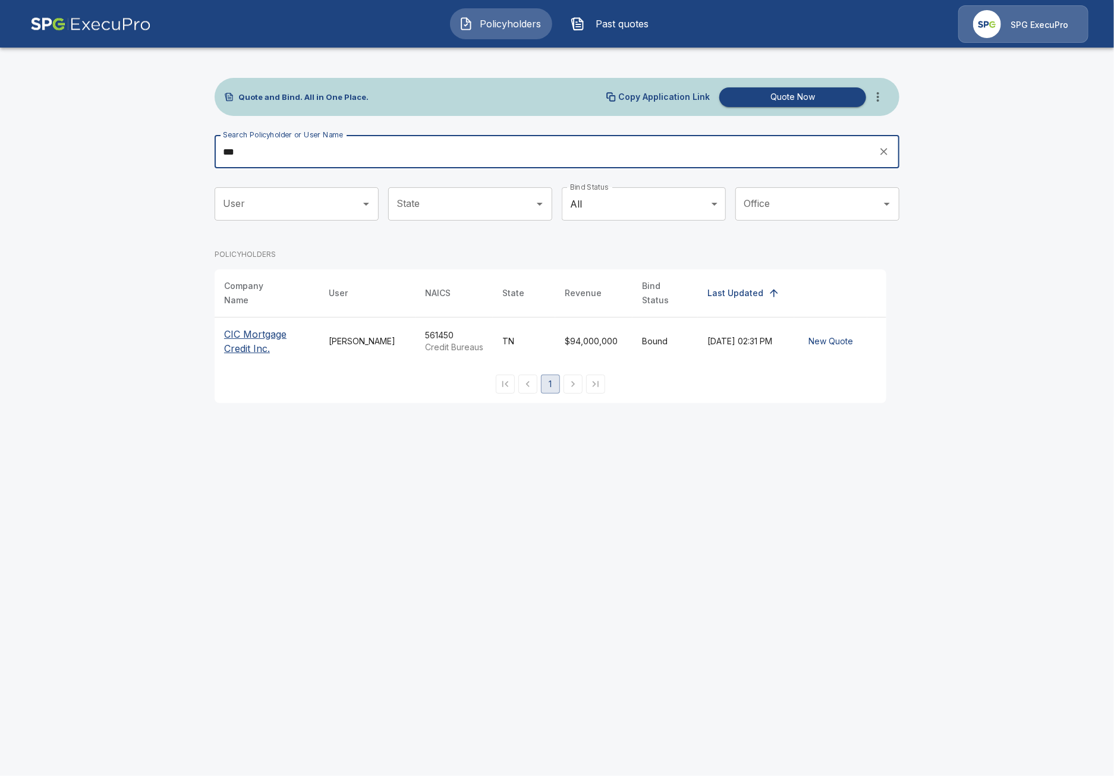
click at [403, 156] on input "***" at bounding box center [543, 151] width 656 height 33
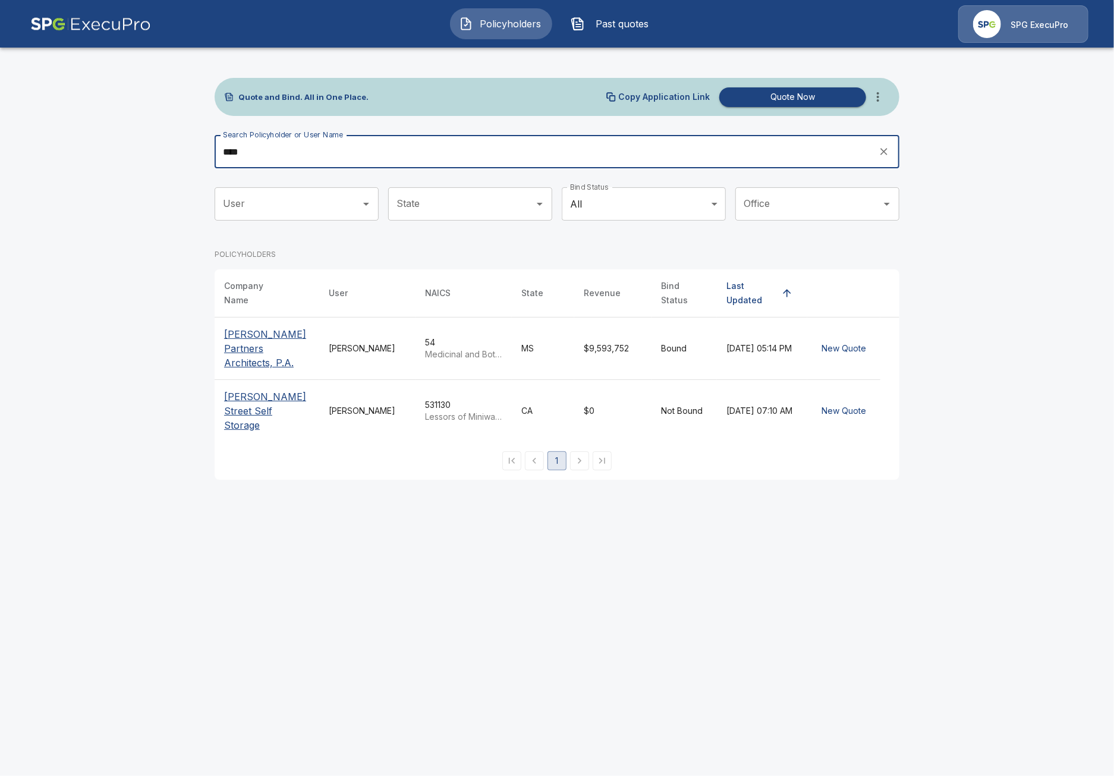
type input "****"
click at [260, 327] on p "[PERSON_NAME] Partners Architects, P.A." at bounding box center [267, 348] width 86 height 43
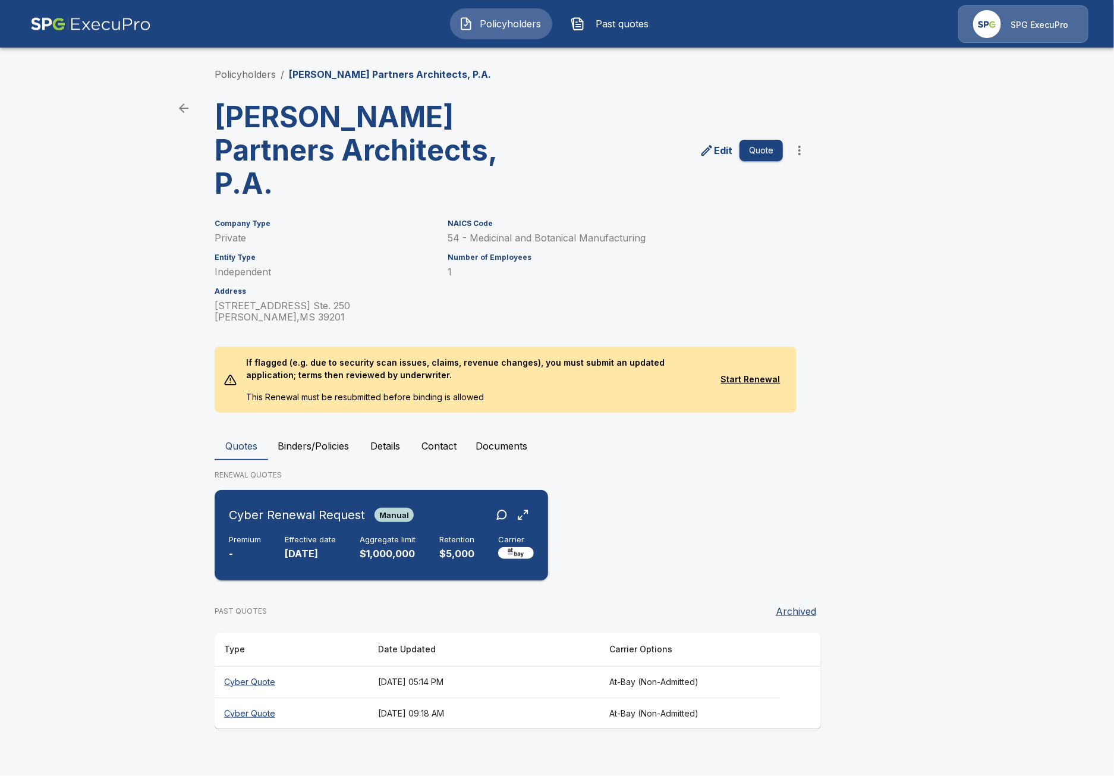
click at [398, 547] on p "$1,000,000" at bounding box center [388, 554] width 56 height 14
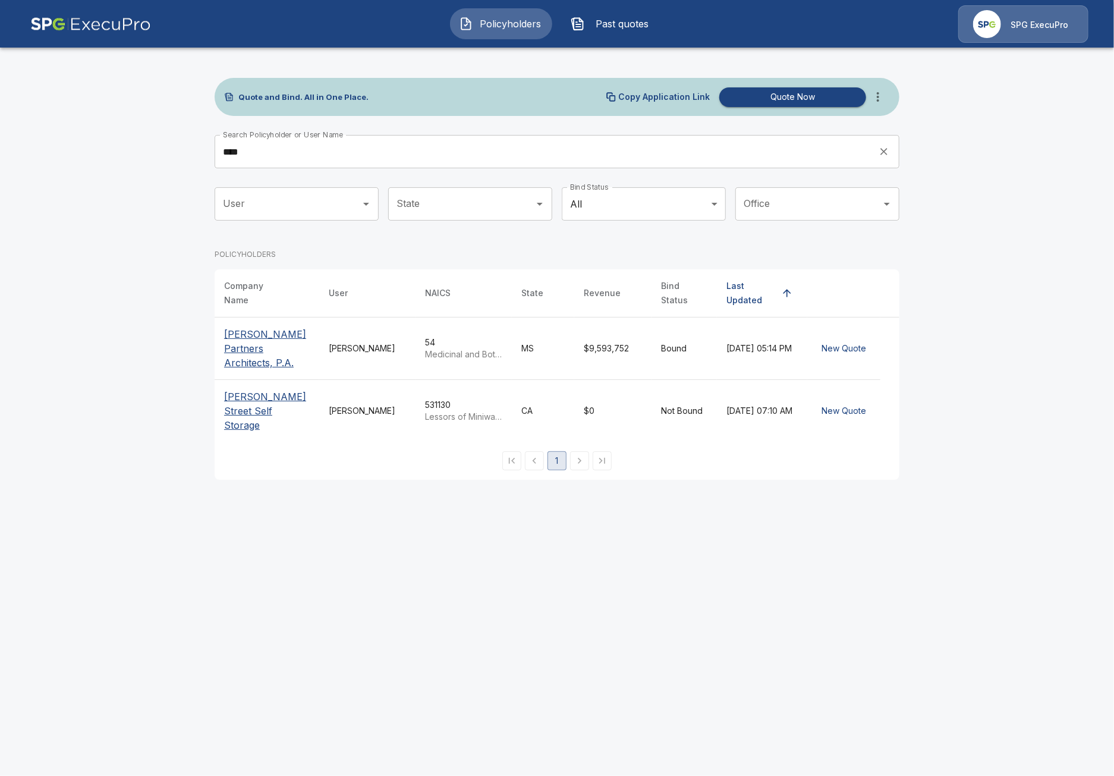
click at [108, 494] on html "Policyholders Past quotes SPG ExecuPro Quote and Bind. All in One Place. Copy A…" at bounding box center [557, 247] width 1114 height 494
